Goal: Transaction & Acquisition: Purchase product/service

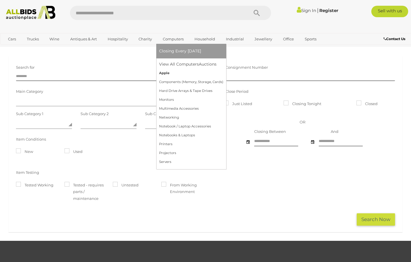
click at [162, 71] on link "Apple" at bounding box center [191, 73] width 64 height 9
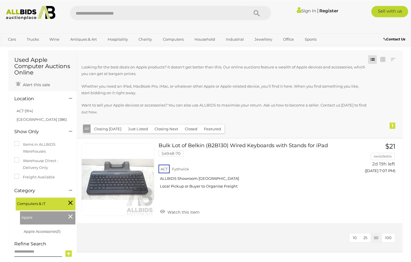
scroll to position [29, 0]
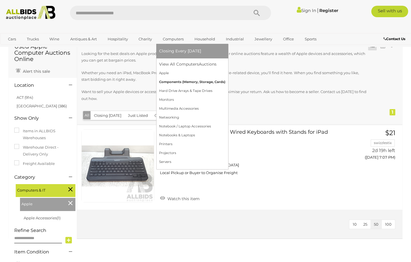
click at [168, 82] on link "Components (Memory, Storage, Cards)" at bounding box center [192, 81] width 66 height 9
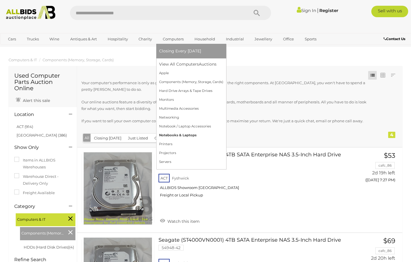
click at [166, 133] on link "Notebooks & Laptops" at bounding box center [191, 135] width 64 height 9
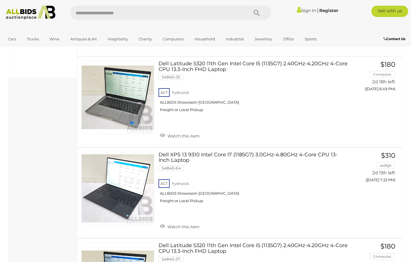
scroll to position [213, 0]
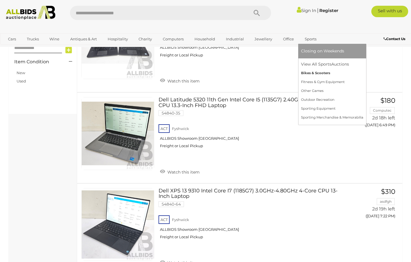
click at [304, 74] on link "Bikes & Scooters" at bounding box center [332, 73] width 62 height 9
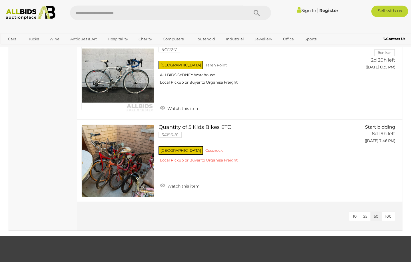
scroll to position [1550, 0]
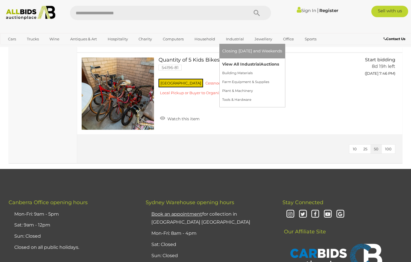
click at [234, 65] on link "View All Industrial Auctions" at bounding box center [252, 64] width 60 height 9
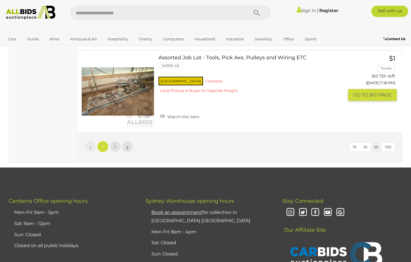
scroll to position [4223, 0]
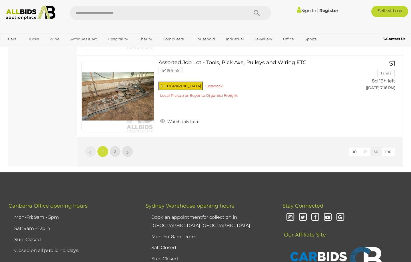
click at [127, 145] on li "»" at bounding box center [127, 150] width 11 height 11
click at [115, 149] on span "2" at bounding box center [115, 151] width 2 height 5
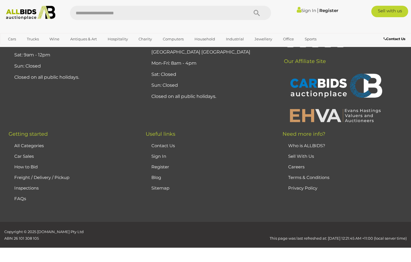
scroll to position [96, 0]
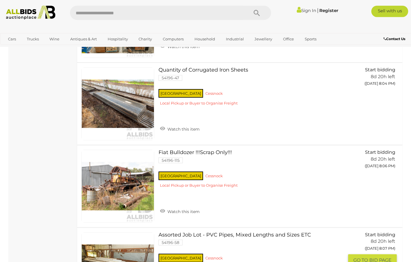
scroll to position [2632, 0]
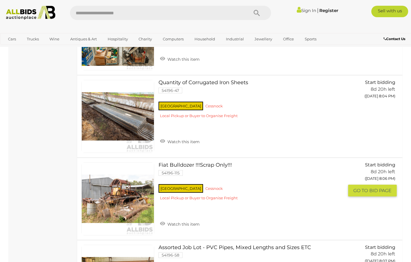
click at [198, 164] on link "Fiat Bulldozer !!!Scrap Only!!! 54196-115 NSW Cessnock" at bounding box center [253, 183] width 181 height 43
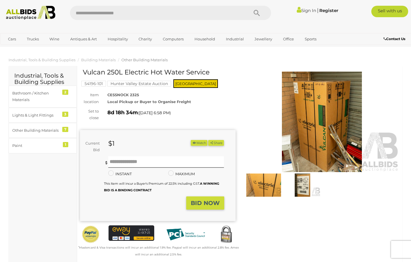
drag, startPoint x: 142, startPoint y: 96, endPoint x: 109, endPoint y: 94, distance: 33.2
click at [109, 94] on div "CESSNOCK 2325 Local Pickup or Buyer to Organise Freight" at bounding box center [171, 97] width 137 height 13
click at [302, 182] on img at bounding box center [303, 184] width 36 height 23
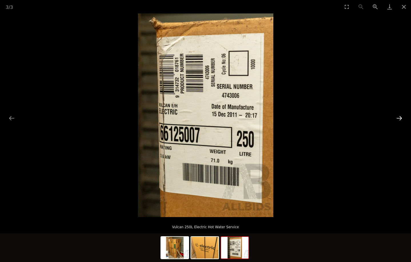
click at [398, 119] on button "Next slide" at bounding box center [400, 117] width 12 height 11
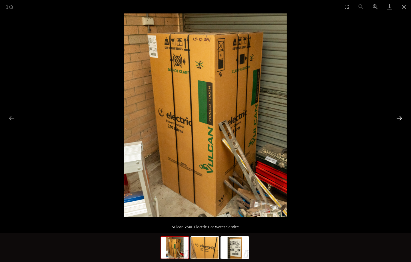
click at [398, 119] on button "Next slide" at bounding box center [400, 117] width 12 height 11
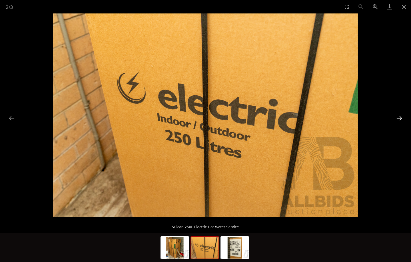
click at [398, 119] on button "Next slide" at bounding box center [400, 117] width 12 height 11
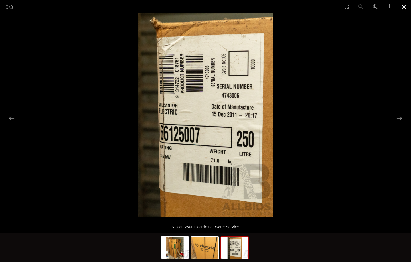
click at [403, 7] on button "Close gallery" at bounding box center [404, 6] width 14 height 13
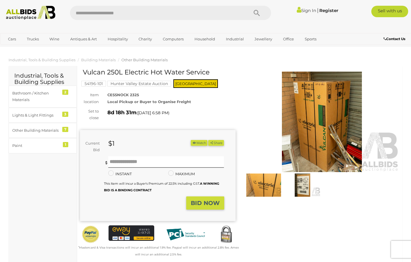
drag, startPoint x: 83, startPoint y: 72, endPoint x: 184, endPoint y: 73, distance: 100.6
click at [184, 73] on h1 "Vulcan 250L Electric Hot Water Service" at bounding box center [158, 72] width 151 height 7
click at [268, 181] on img at bounding box center [264, 184] width 36 height 23
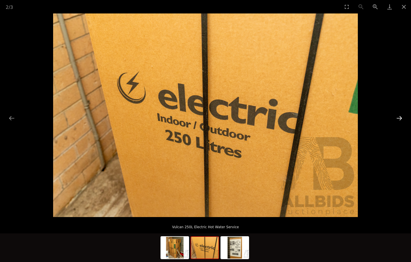
click at [402, 117] on button "Next slide" at bounding box center [400, 117] width 12 height 11
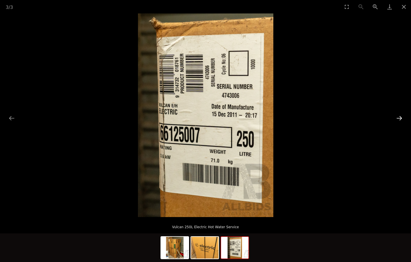
click at [400, 116] on button "Next slide" at bounding box center [400, 117] width 12 height 11
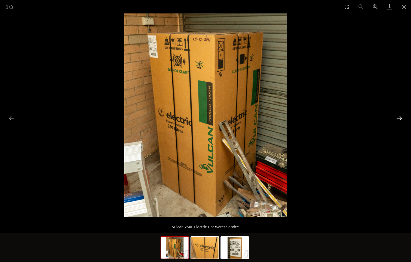
click at [400, 116] on button "Next slide" at bounding box center [400, 117] width 12 height 11
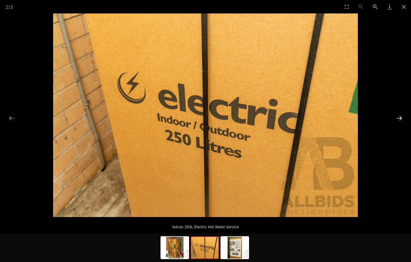
click at [400, 116] on button "Next slide" at bounding box center [400, 117] width 12 height 11
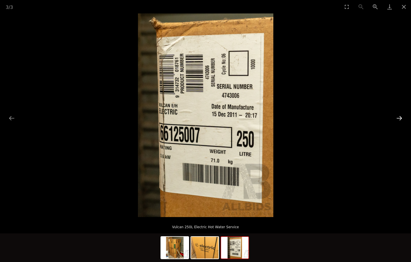
click at [400, 116] on button "Next slide" at bounding box center [400, 117] width 12 height 11
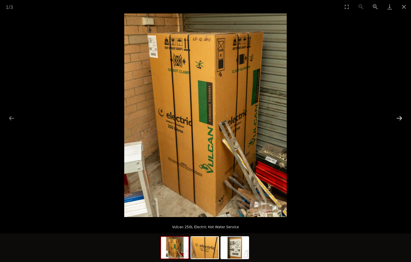
click at [400, 116] on button "Next slide" at bounding box center [400, 117] width 12 height 11
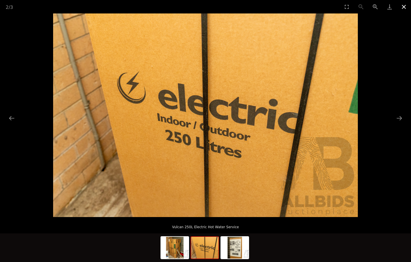
click at [405, 6] on button "Close gallery" at bounding box center [404, 6] width 14 height 13
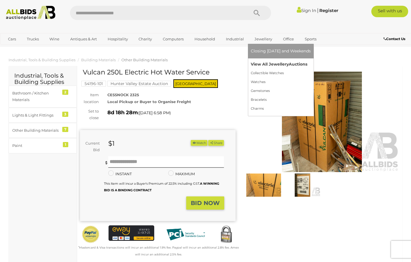
click at [252, 62] on link "View All Jewellery Auctions" at bounding box center [281, 64] width 60 height 9
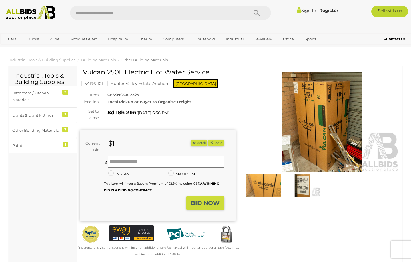
click at [198, 142] on button "Watch" at bounding box center [199, 143] width 17 height 6
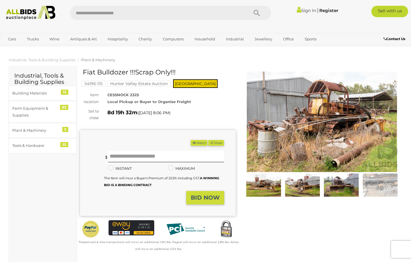
click at [300, 179] on img at bounding box center [303, 184] width 36 height 23
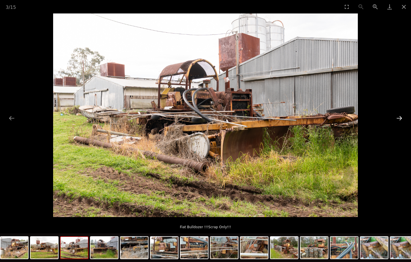
click at [402, 117] on button "Next slide" at bounding box center [400, 117] width 12 height 11
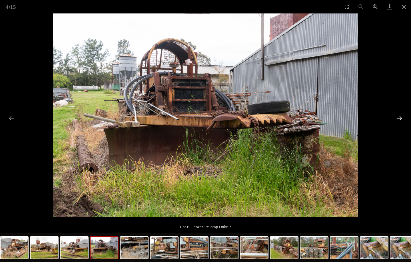
click at [402, 117] on button "Next slide" at bounding box center [400, 117] width 12 height 11
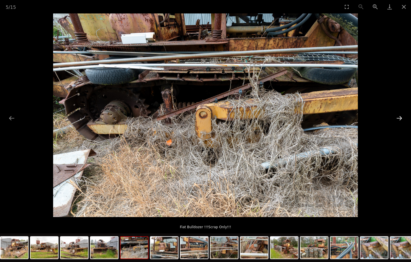
click at [402, 117] on button "Next slide" at bounding box center [400, 117] width 12 height 11
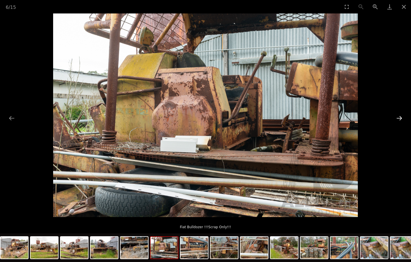
click at [402, 117] on button "Next slide" at bounding box center [400, 117] width 12 height 11
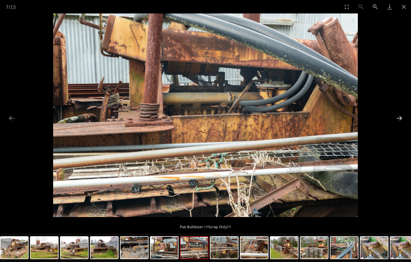
click at [402, 117] on button "Next slide" at bounding box center [400, 117] width 12 height 11
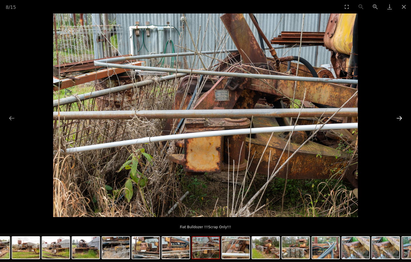
click at [402, 117] on button "Next slide" at bounding box center [400, 117] width 12 height 11
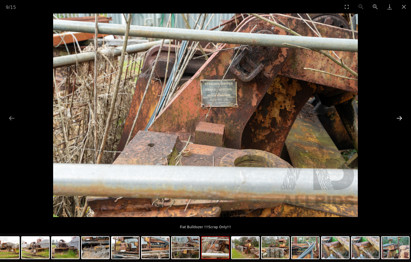
click at [402, 117] on button "Next slide" at bounding box center [400, 117] width 12 height 11
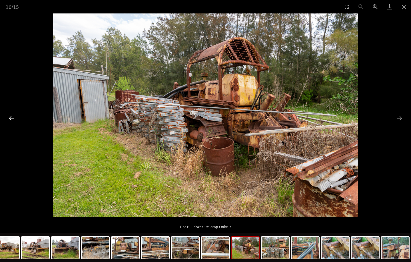
click at [14, 117] on button "Previous slide" at bounding box center [12, 117] width 12 height 11
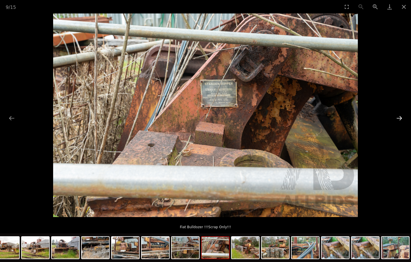
click at [400, 116] on button "Next slide" at bounding box center [400, 117] width 12 height 11
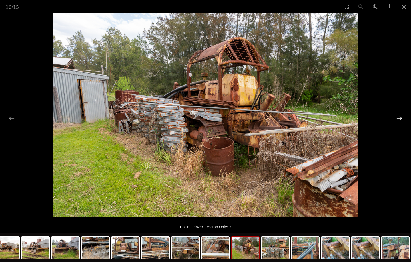
click at [400, 116] on button "Next slide" at bounding box center [400, 117] width 12 height 11
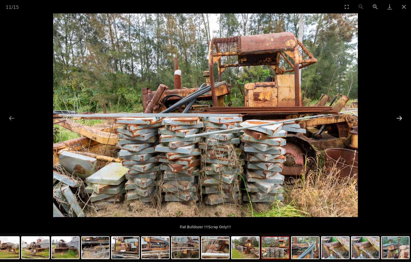
click at [400, 116] on button "Next slide" at bounding box center [400, 117] width 12 height 11
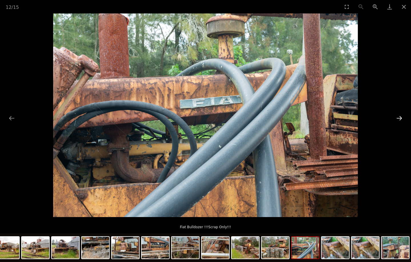
click at [400, 116] on button "Next slide" at bounding box center [400, 117] width 12 height 11
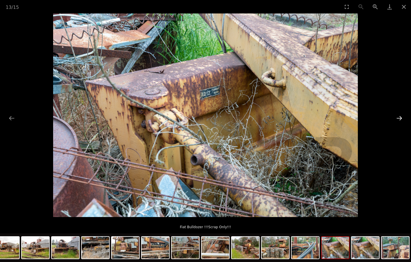
click at [400, 116] on button "Next slide" at bounding box center [400, 117] width 12 height 11
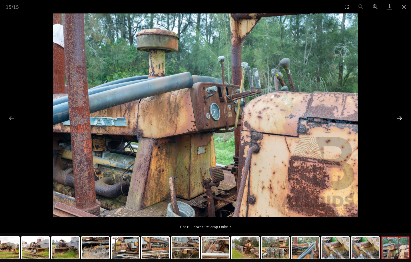
click at [400, 116] on button "Next slide" at bounding box center [400, 117] width 12 height 11
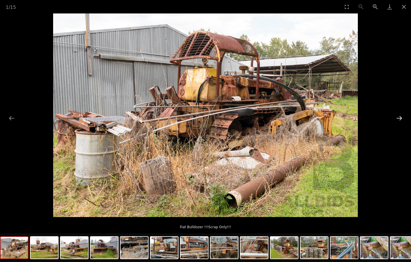
click at [400, 116] on button "Next slide" at bounding box center [400, 117] width 12 height 11
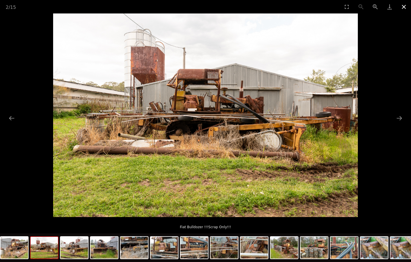
click at [404, 6] on button "Close gallery" at bounding box center [404, 6] width 14 height 13
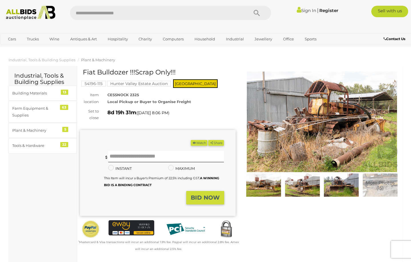
click at [308, 12] on link "Sign In" at bounding box center [306, 10] width 19 height 5
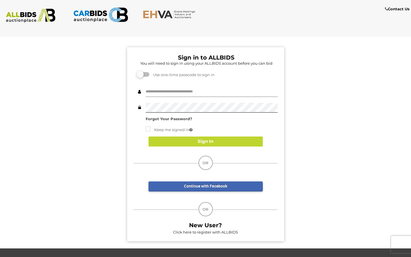
click at [200, 93] on input "text" at bounding box center [212, 92] width 132 height 10
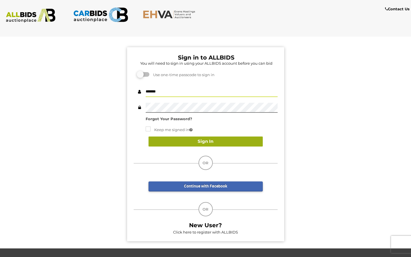
type input "*******"
click at [201, 139] on button "Sign In" at bounding box center [206, 141] width 114 height 10
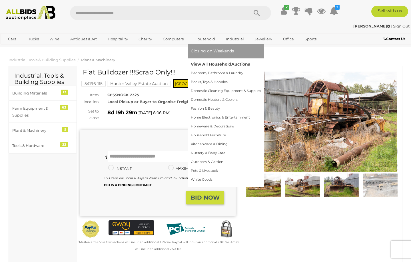
click at [207, 65] on link "View All Household Auctions" at bounding box center [226, 64] width 70 height 9
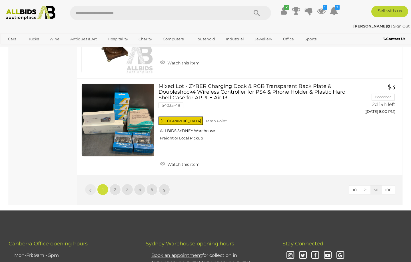
scroll to position [4340, 0]
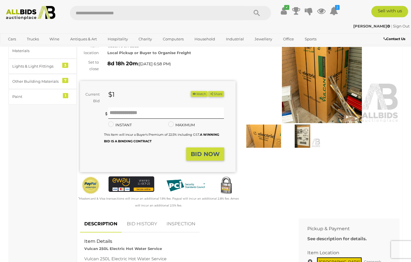
scroll to position [58, 0]
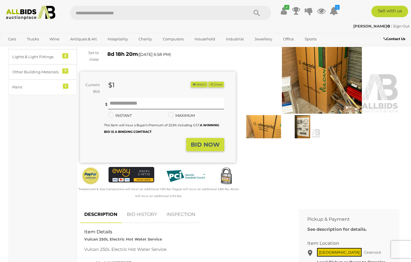
click at [198, 85] on button "Watch" at bounding box center [199, 84] width 17 height 6
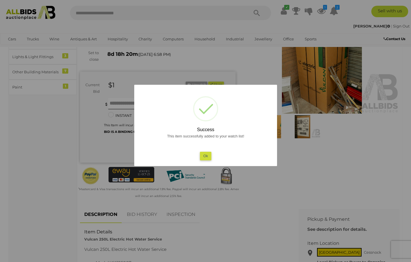
click at [207, 157] on button "Ok" at bounding box center [206, 155] width 12 height 8
